Goal: Check status: Check status

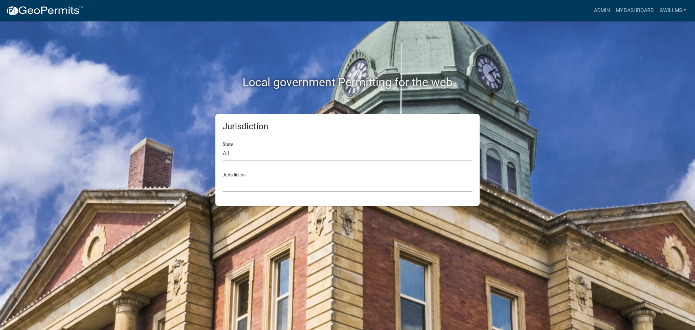
click at [377, 181] on select "[GEOGRAPHIC_DATA], [US_STATE] [GEOGRAPHIC_DATA], [US_STATE][PERSON_NAME][GEOGRA…" at bounding box center [348, 184] width 250 height 15
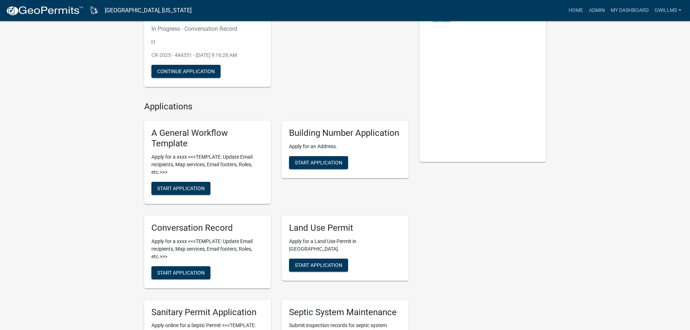
scroll to position [72, 0]
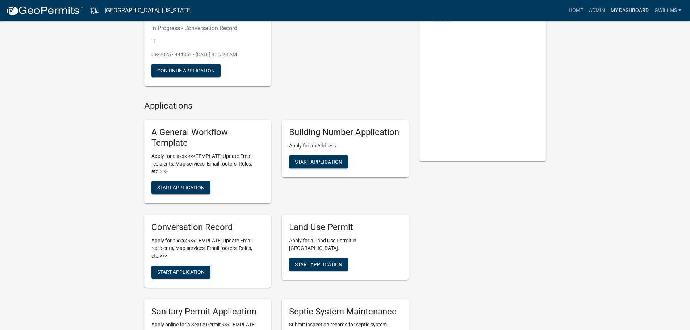
click at [611, 9] on link "My Dashboard" at bounding box center [629, 11] width 44 height 14
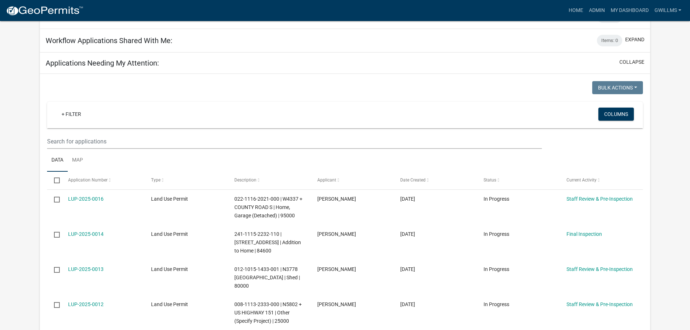
scroll to position [184, 0]
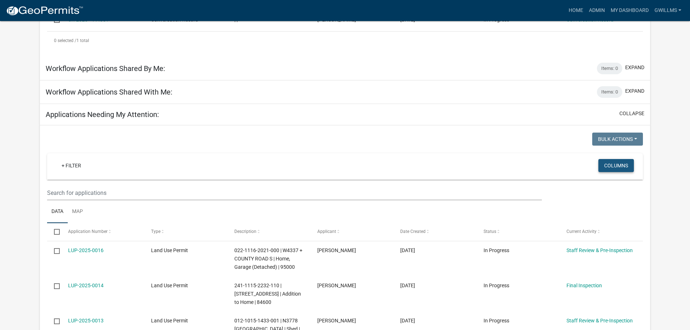
click at [612, 166] on button "Columns" at bounding box center [615, 165] width 35 height 13
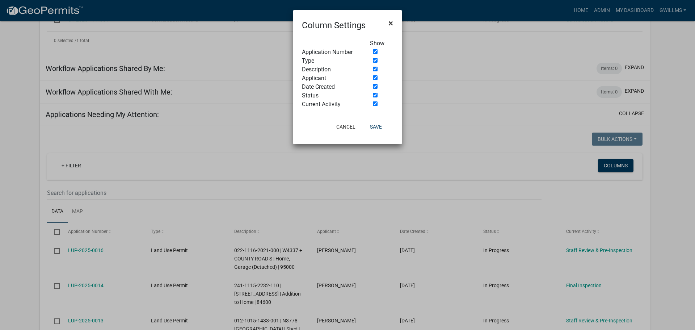
click at [391, 23] on span "×" at bounding box center [390, 23] width 5 height 10
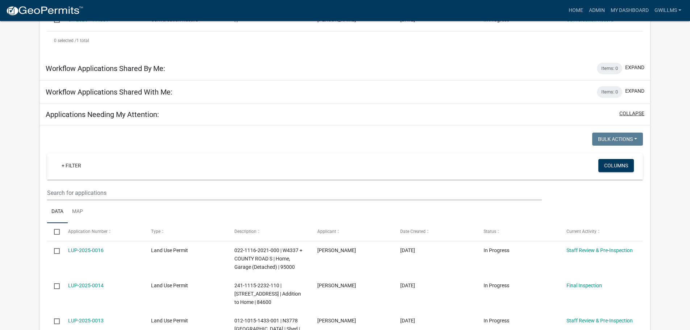
click at [629, 113] on button "collapse" at bounding box center [631, 114] width 25 height 8
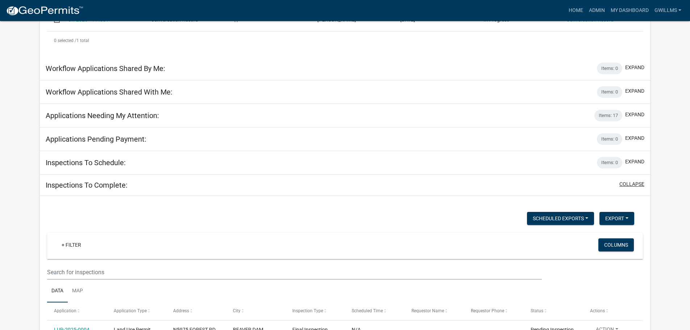
click at [627, 182] on button "collapse" at bounding box center [631, 184] width 25 height 8
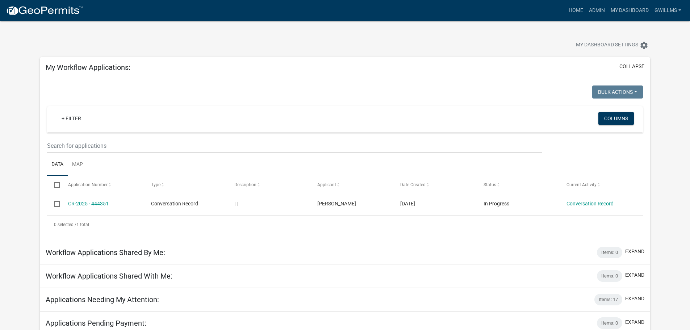
scroll to position [0, 0]
click at [625, 66] on button "collapse" at bounding box center [631, 67] width 25 height 8
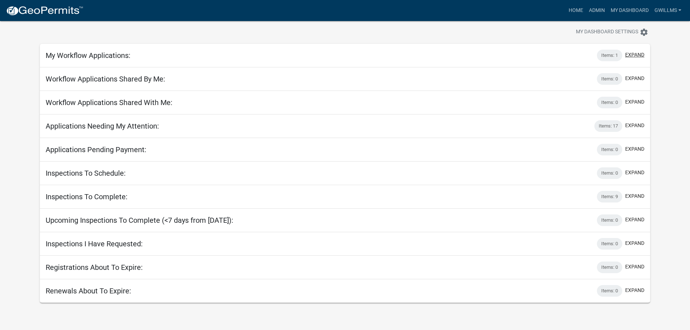
scroll to position [21, 0]
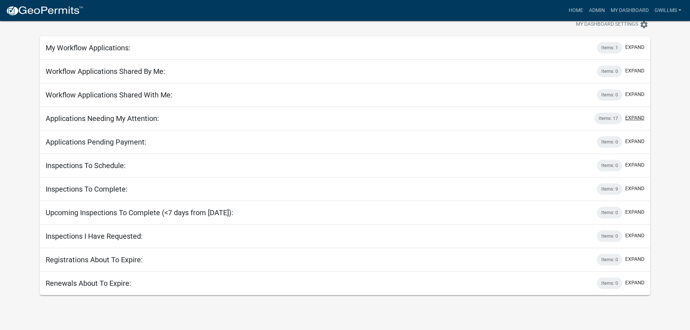
click at [633, 117] on button "expand" at bounding box center [634, 118] width 19 height 8
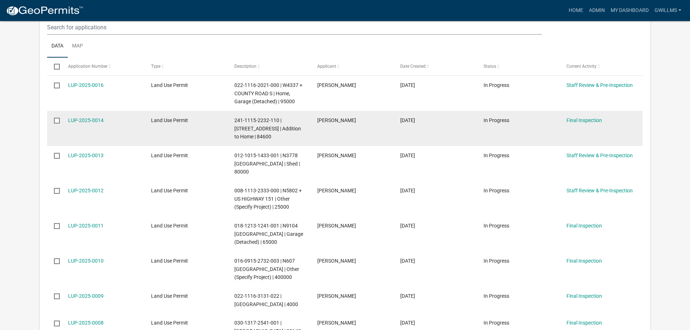
scroll to position [202, 0]
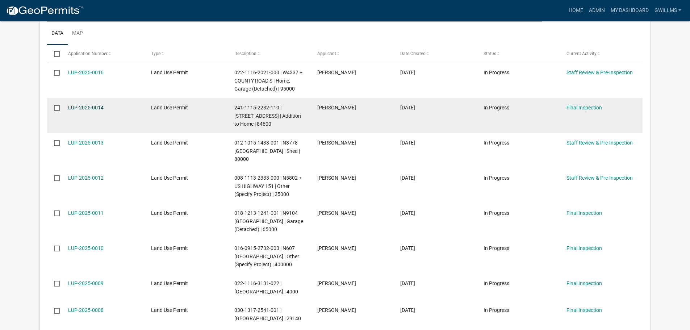
click at [92, 107] on link "LUP-2025-0014" at bounding box center [85, 108] width 35 height 6
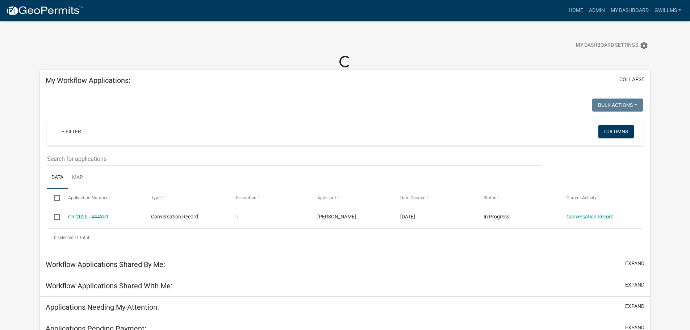
click at [631, 74] on div "My Workflow Applications: collapse" at bounding box center [345, 80] width 610 height 21
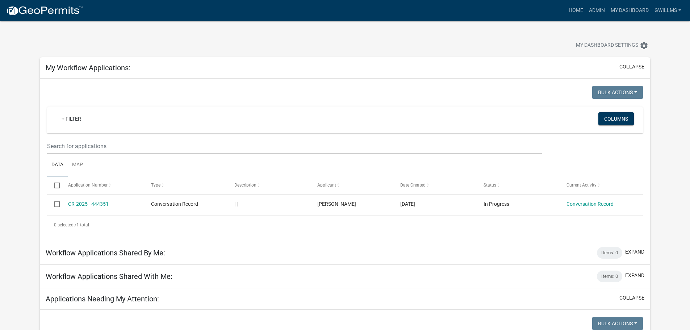
click at [631, 67] on button "collapse" at bounding box center [631, 67] width 25 height 8
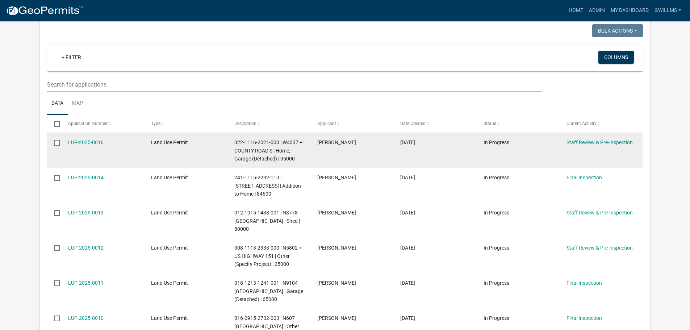
scroll to position [145, 0]
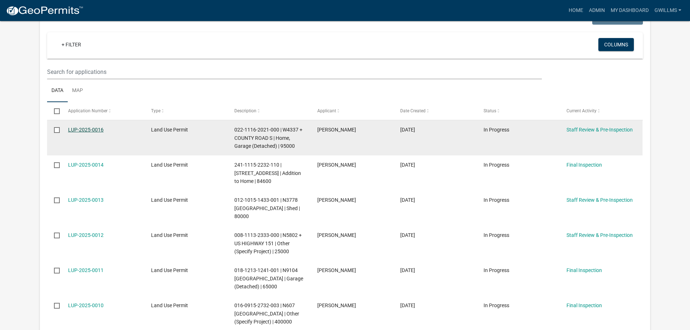
click at [92, 128] on link "LUP-2025-0016" at bounding box center [85, 130] width 35 height 6
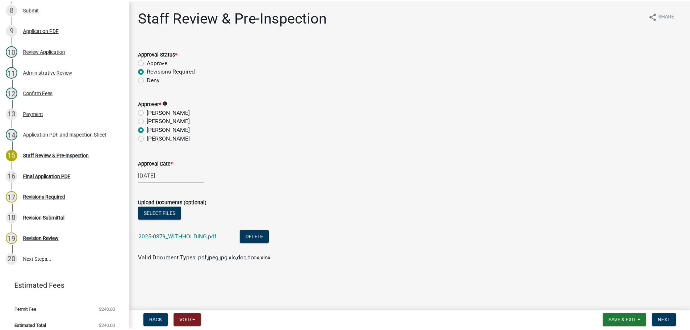
scroll to position [253, 0]
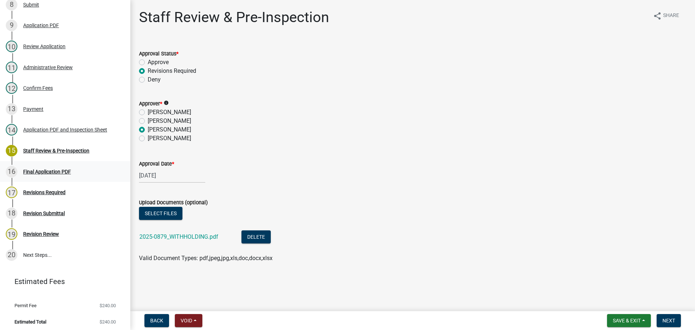
click at [53, 172] on div "Final Application PDF" at bounding box center [47, 171] width 48 height 5
click at [18, 190] on div "17 Revisions Required" at bounding box center [62, 192] width 113 height 12
click at [671, 322] on span "Next" at bounding box center [668, 320] width 13 height 6
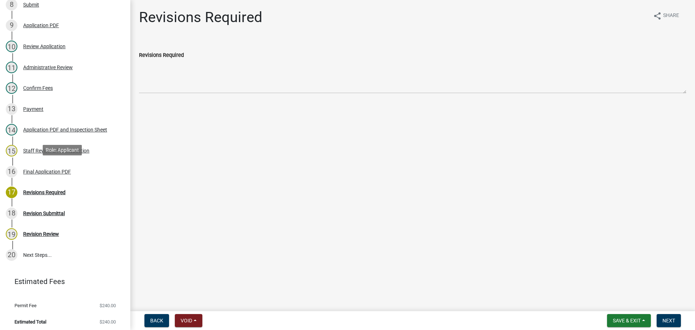
click at [62, 175] on div "16 Final Application PDF" at bounding box center [62, 172] width 113 height 12
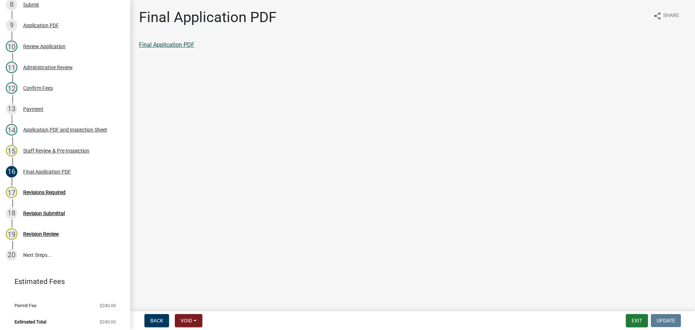
click at [181, 46] on link "Final Application PDF" at bounding box center [166, 44] width 55 height 7
click at [154, 324] on button "Back" at bounding box center [156, 320] width 25 height 13
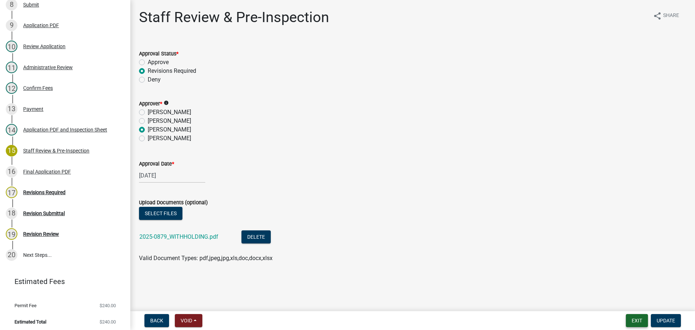
click at [636, 322] on button "Exit" at bounding box center [637, 320] width 22 height 13
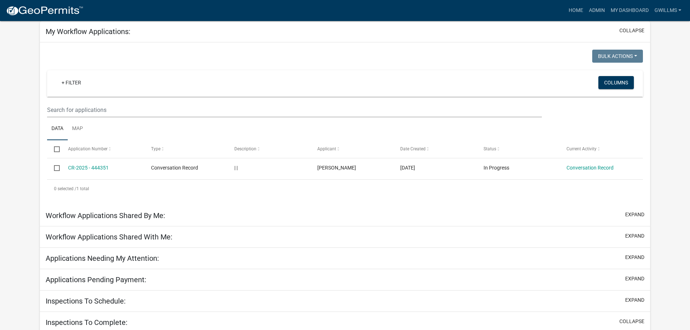
scroll to position [36, 0]
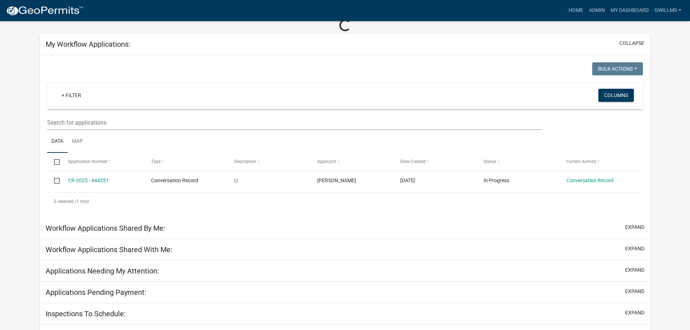
click at [632, 42] on div "My Workflow Applications: collapse" at bounding box center [345, 44] width 610 height 21
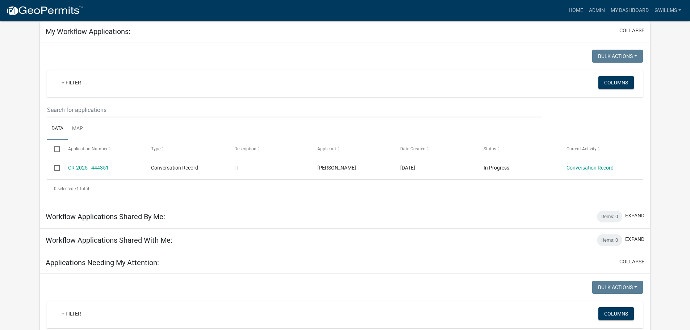
click at [632, 36] on div "collapse" at bounding box center [630, 31] width 28 height 9
click at [630, 33] on button "collapse" at bounding box center [631, 31] width 25 height 8
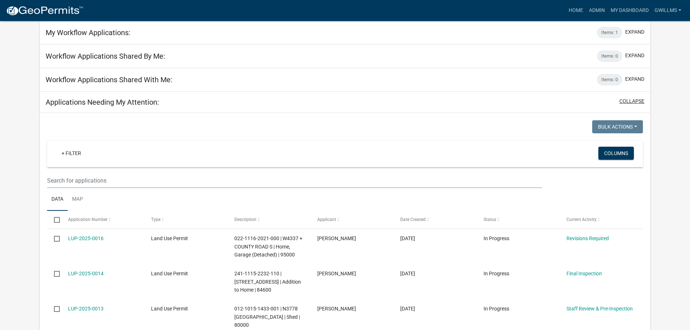
click at [629, 100] on button "collapse" at bounding box center [631, 101] width 25 height 8
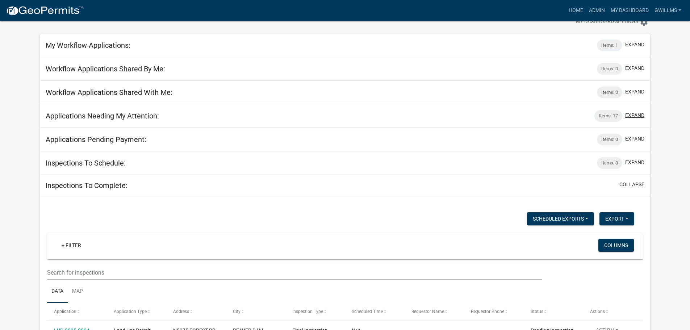
scroll to position [0, 0]
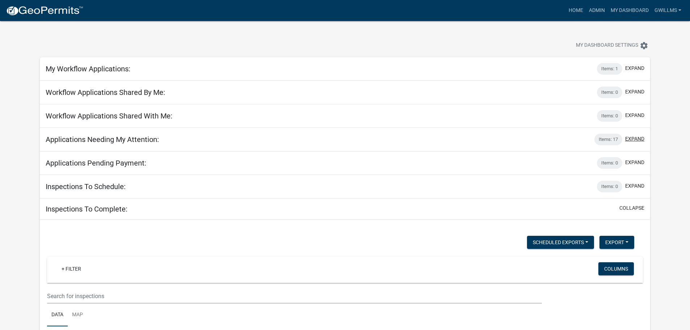
click at [632, 137] on button "expand" at bounding box center [634, 139] width 19 height 8
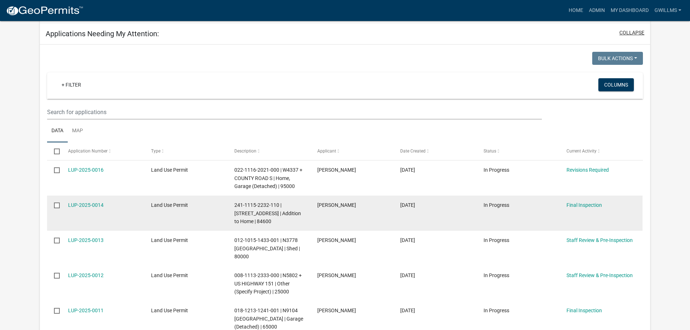
scroll to position [72, 0]
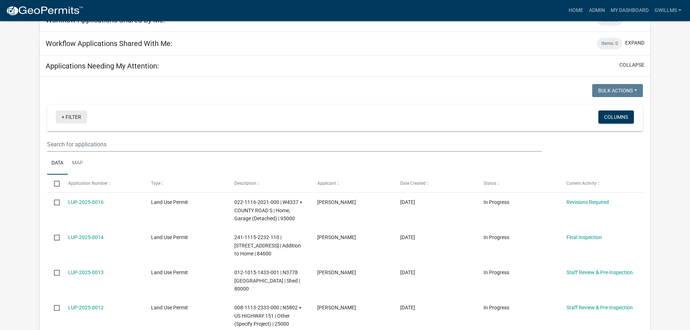
click at [75, 114] on link "+ Filter" at bounding box center [71, 116] width 31 height 13
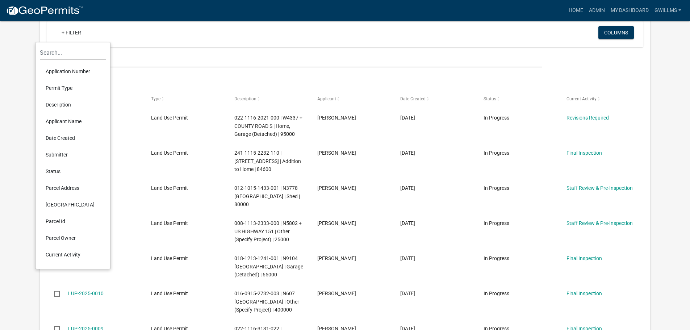
scroll to position [145, 0]
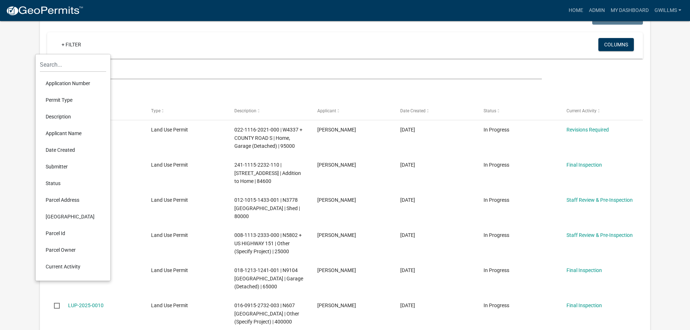
click at [403, 58] on div "+ Filter Columns" at bounding box center [344, 45] width 589 height 26
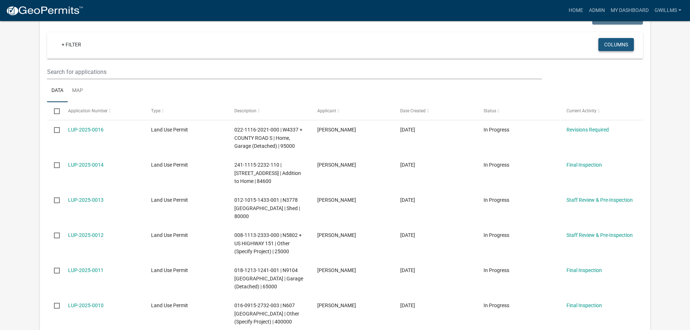
click at [617, 47] on button "Columns" at bounding box center [615, 44] width 35 height 13
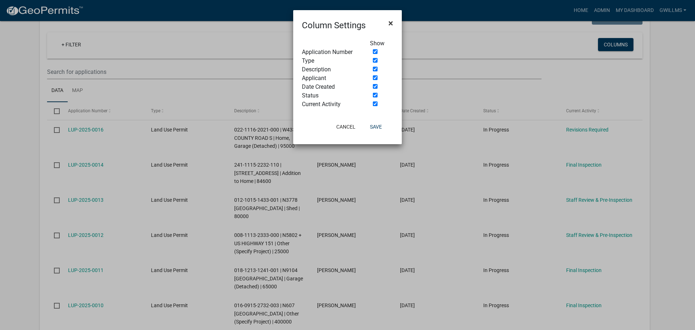
click at [389, 22] on span "×" at bounding box center [390, 23] width 5 height 10
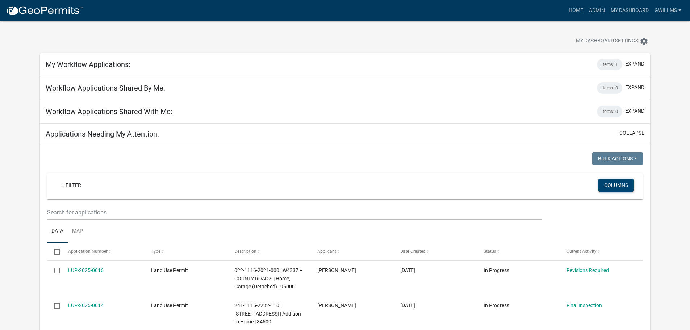
scroll to position [0, 0]
